Goal: Task Accomplishment & Management: Complete application form

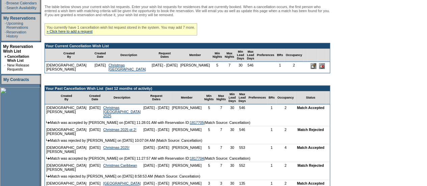
scroll to position [127, 0]
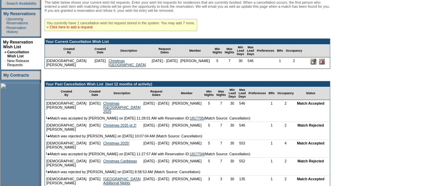
click at [81, 29] on link "» Click here to add a request" at bounding box center [70, 27] width 46 height 4
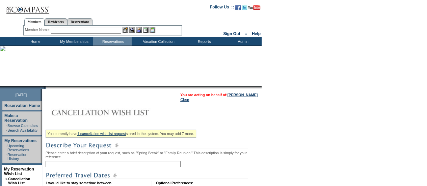
scroll to position [92, 0]
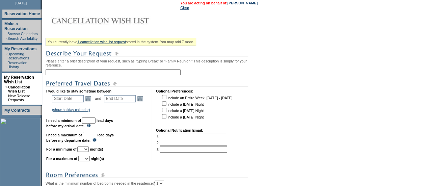
click at [115, 73] on input "text" at bounding box center [113, 72] width 135 height 6
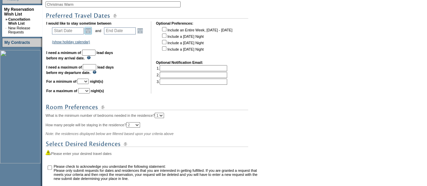
scroll to position [160, 0]
type input "Christmas Warm"
click at [86, 31] on td "Open the calendar popup. << < October 2025 > >> S M T W T F S 1 2 3 4 5 6 7 8 9…" at bounding box center [88, 30] width 9 height 7
click at [90, 32] on link "Open the calendar popup." at bounding box center [87, 30] width 7 height 7
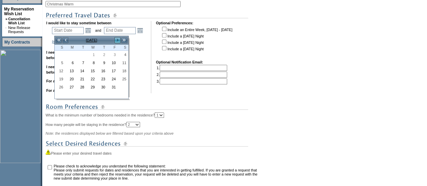
click at [118, 42] on link ">" at bounding box center [117, 40] width 7 height 7
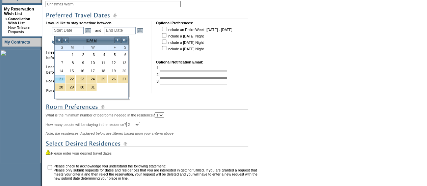
click at [63, 78] on link "21" at bounding box center [60, 78] width 10 height 7
type input "[DATE]"
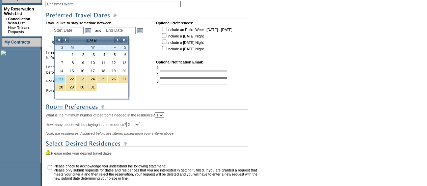
type input "83"
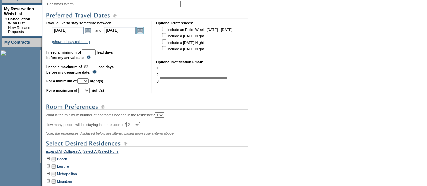
click at [144, 31] on link "Open the calendar popup." at bounding box center [139, 30] width 7 height 7
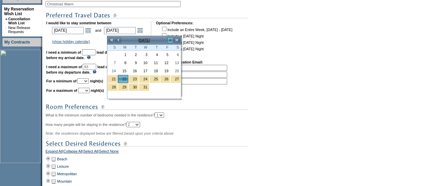
click at [168, 38] on link ">" at bounding box center [170, 40] width 7 height 7
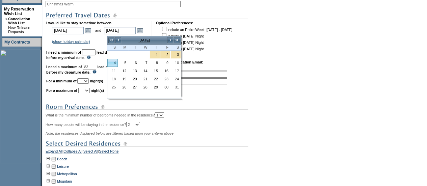
click at [117, 59] on link "4" at bounding box center [113, 62] width 10 height 7
type input "2026-01-04"
type input "1/4/2026"
type input "96"
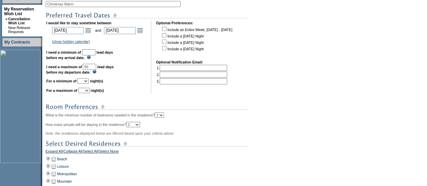
click at [94, 5] on input "Christmas Warm" at bounding box center [113, 4] width 135 height 6
click at [68, 4] on input "Christmas Warm" at bounding box center [113, 4] width 135 height 6
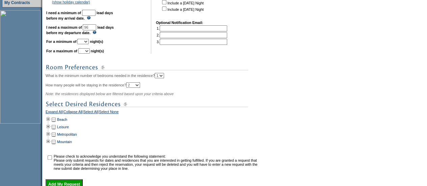
scroll to position [200, 0]
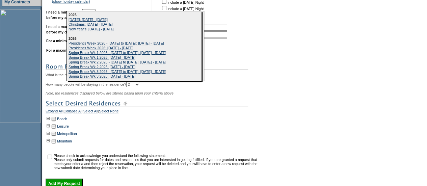
type input "Christmas/NYE Warm"
click at [58, 89] on div "You currently have 1 cancellation wish list request stored in the system. You m…" at bounding box center [153, 58] width 214 height 262
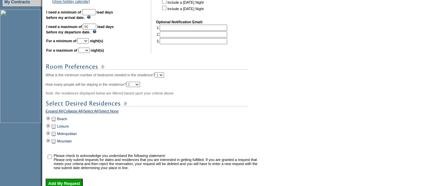
click at [96, 15] on input "text" at bounding box center [89, 12] width 14 height 6
type input "30"
click at [89, 44] on select "1 2 3 4 5 6 7 8 9 10 11 12 13 14" at bounding box center [82, 40] width 11 height 5
select select "5"
click at [85, 41] on select "1 2 3 4 5 6 7 8 9 10 11 12 13 14" at bounding box center [82, 40] width 11 height 5
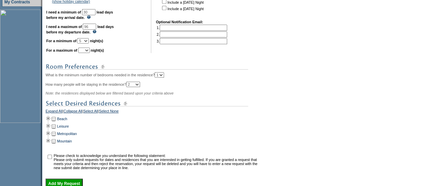
click at [90, 53] on select "1 2 3 4 5 6 7 8 9 10 11 12 13 14" at bounding box center [83, 50] width 11 height 5
select select "7"
click at [86, 51] on select "1 2 3 4 5 6 7 8 9 10 11 12 13 14" at bounding box center [83, 50] width 11 height 5
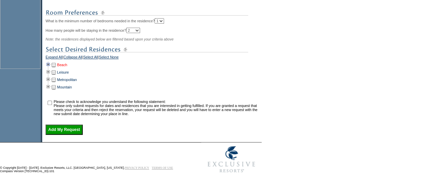
click at [64, 63] on link "Beach" at bounding box center [62, 65] width 10 height 4
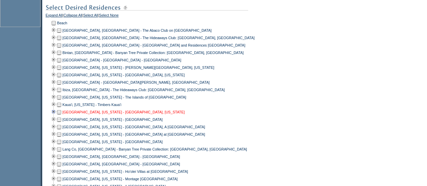
scroll to position [308, 0]
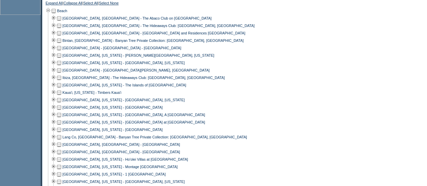
click at [62, 37] on td at bounding box center [58, 32] width 5 height 7
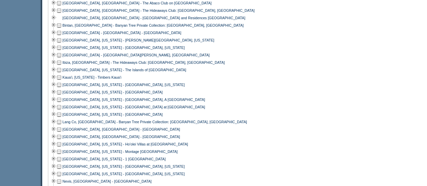
scroll to position [324, 0]
click at [62, 58] on td at bounding box center [58, 54] width 5 height 7
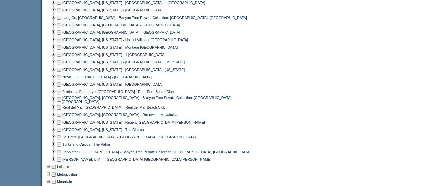
scroll to position [435, 0]
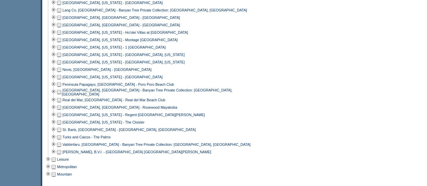
click at [62, 73] on td at bounding box center [58, 69] width 5 height 7
click at [61, 88] on td at bounding box center [58, 84] width 5 height 7
click at [62, 110] on td at bounding box center [58, 107] width 5 height 7
click at [62, 133] on td at bounding box center [58, 129] width 5 height 7
click at [56, 131] on td at bounding box center [53, 129] width 5 height 7
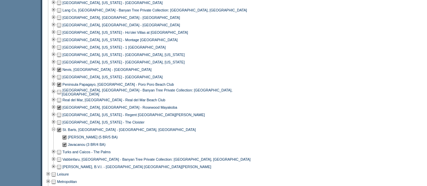
click at [65, 138] on td at bounding box center [64, 136] width 5 height 7
click at [70, 139] on td "Hemingway (5 BR/5 BA)" at bounding box center [92, 136] width 50 height 7
click at [54, 131] on td at bounding box center [53, 129] width 5 height 7
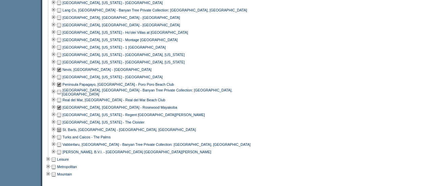
click at [62, 139] on td at bounding box center [58, 136] width 5 height 7
click at [62, 155] on td at bounding box center [58, 151] width 5 height 7
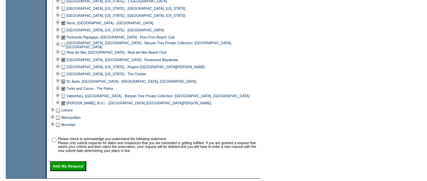
scroll to position [482, 0]
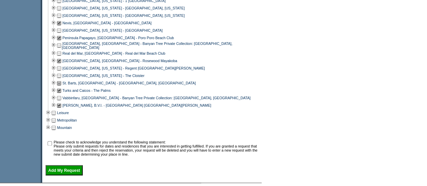
click at [52, 145] on input "checkbox" at bounding box center [50, 143] width 4 height 4
checkbox input "true"
click at [61, 175] on input "Add My Request" at bounding box center [64, 170] width 37 height 10
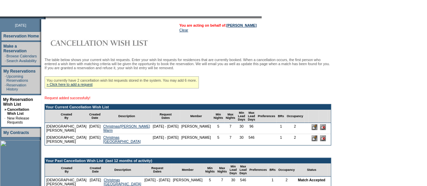
scroll to position [74, 0]
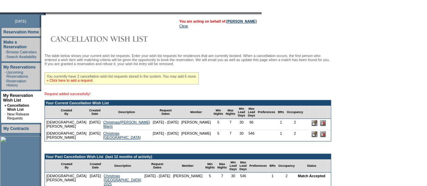
click at [91, 82] on link "» Click here to add a request" at bounding box center [70, 80] width 46 height 4
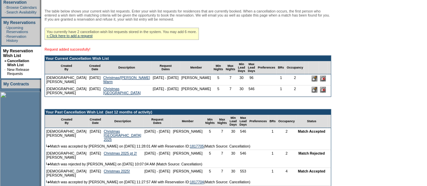
scroll to position [120, 0]
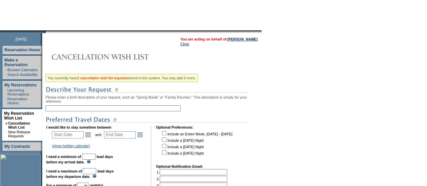
scroll to position [62, 0]
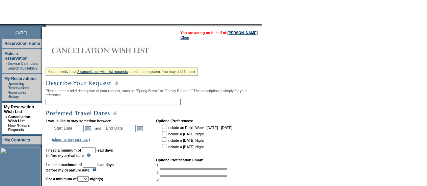
click at [92, 104] on input "text" at bounding box center [113, 102] width 135 height 6
type input "Christmas"
click at [123, 97] on div "You currently have 2 cancellation wish list requests stored in the system. You …" at bounding box center [153, 181] width 214 height 232
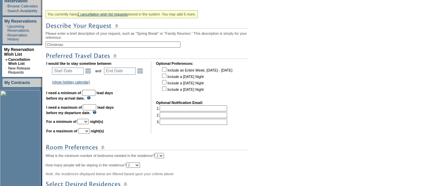
scroll to position [122, 0]
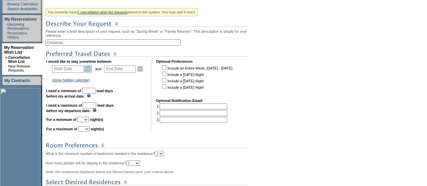
click at [90, 70] on link "Open the calendar popup." at bounding box center [87, 68] width 7 height 7
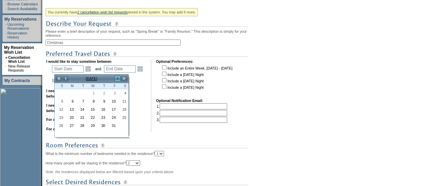
click at [117, 78] on link ">" at bounding box center [117, 78] width 7 height 7
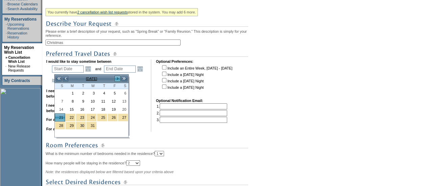
click at [117, 78] on link ">" at bounding box center [117, 78] width 7 height 7
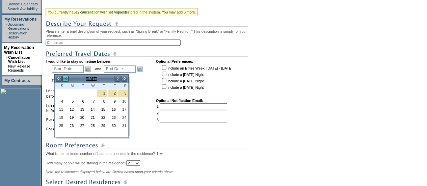
click at [64, 79] on link "<" at bounding box center [65, 78] width 7 height 7
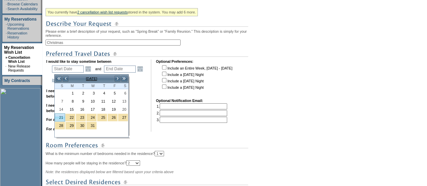
click at [63, 114] on link "21" at bounding box center [60, 117] width 10 height 7
click at [62, 115] on link "21" at bounding box center [60, 117] width 10 height 7
type input "[DATE]"
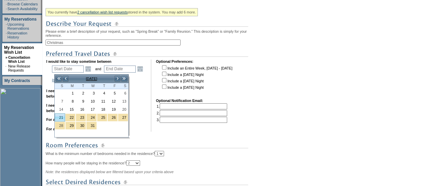
type input "[DATE]"
type input "83"
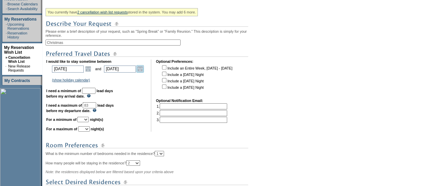
click at [143, 71] on link "Open the calendar popup." at bounding box center [139, 68] width 7 height 7
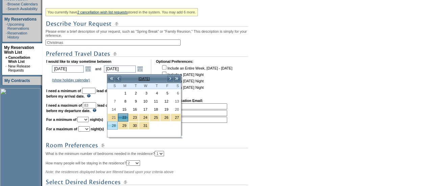
click at [115, 125] on link "28" at bounding box center [113, 125] width 10 height 7
type input "[DATE]"
type input "89"
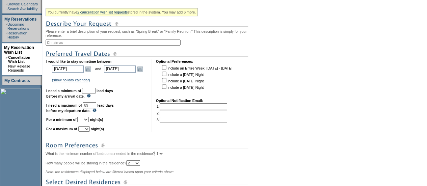
click at [96, 94] on input "text" at bounding box center [89, 91] width 14 height 6
type input "30"
click at [89, 122] on select "1 2 3 4 5 6 7 8 9 10 11 12 13 14" at bounding box center [82, 119] width 11 height 5
select select "7"
click at [85, 120] on select "1 2 3 4 5 6 7 8 9 10 11 12 13 14" at bounding box center [82, 119] width 11 height 5
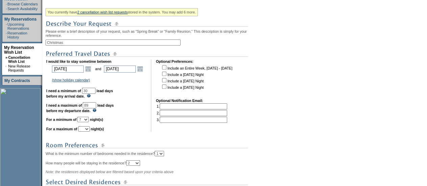
click at [90, 132] on select "1 2 3 4 5 6 7 8 9 10 11 12 13 14" at bounding box center [83, 128] width 11 height 5
select select "7"
click at [86, 130] on select "1 2 3 4 5 6 7 8 9 10 11 12 13 14" at bounding box center [83, 128] width 11 height 5
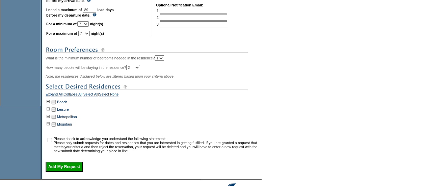
scroll to position [217, 0]
click at [50, 105] on td at bounding box center [48, 102] width 5 height 7
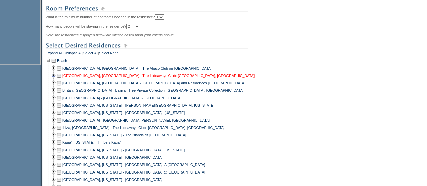
scroll to position [259, 0]
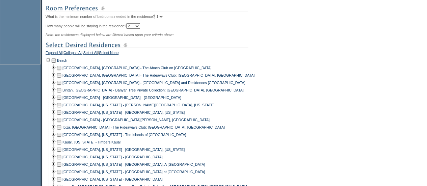
click at [60, 85] on td at bounding box center [58, 82] width 5 height 7
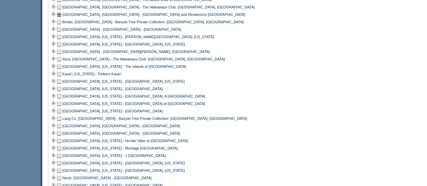
scroll to position [329, 0]
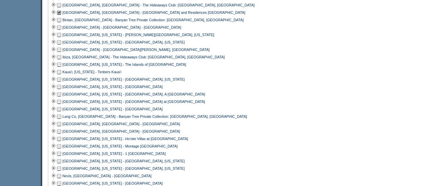
click at [61, 53] on td at bounding box center [58, 49] width 5 height 7
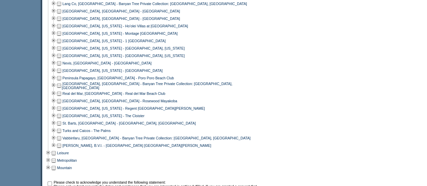
scroll to position [442, 0]
click at [61, 67] on td at bounding box center [58, 62] width 5 height 7
click at [62, 81] on td at bounding box center [58, 77] width 5 height 7
click at [62, 104] on td at bounding box center [58, 100] width 5 height 7
click at [62, 125] on td at bounding box center [58, 122] width 5 height 7
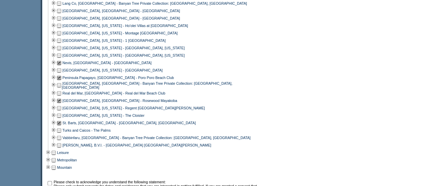
click at [61, 131] on td at bounding box center [58, 130] width 5 height 7
click at [61, 147] on td at bounding box center [58, 144] width 5 height 7
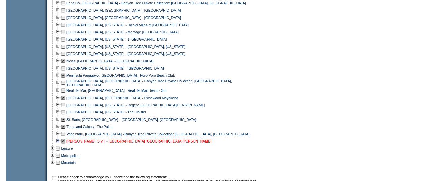
scroll to position [527, 0]
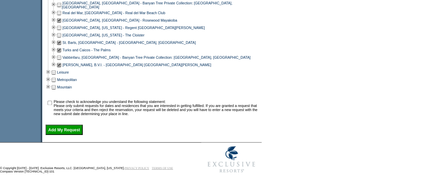
click at [51, 101] on input "checkbox" at bounding box center [50, 103] width 4 height 4
checkbox input "true"
click at [66, 128] on input "Add My Request" at bounding box center [64, 130] width 37 height 10
